Goal: Navigation & Orientation: Find specific page/section

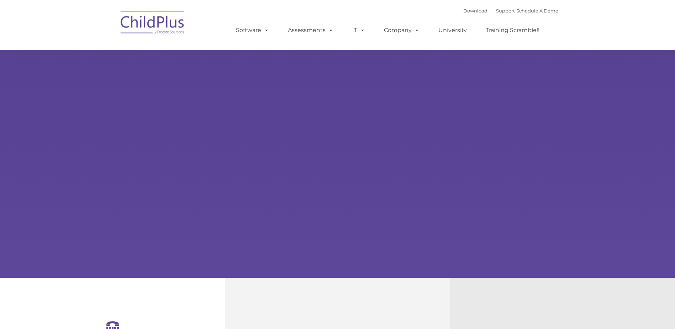
select select "MEDIUM"
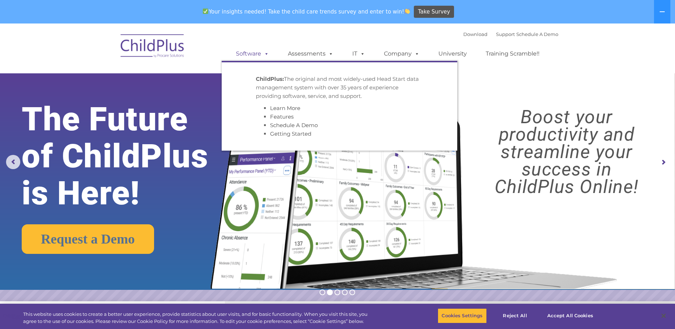
click at [267, 52] on span at bounding box center [265, 53] width 8 height 7
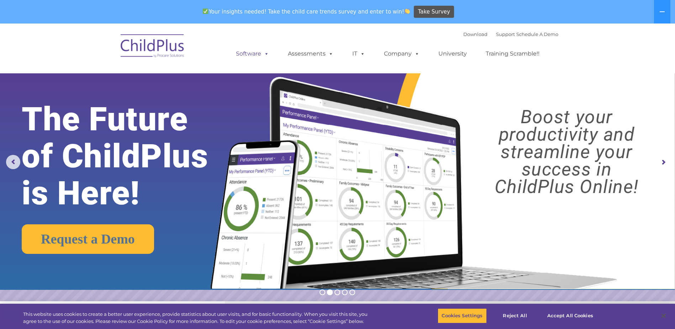
click at [261, 53] on link "Software" at bounding box center [252, 54] width 47 height 14
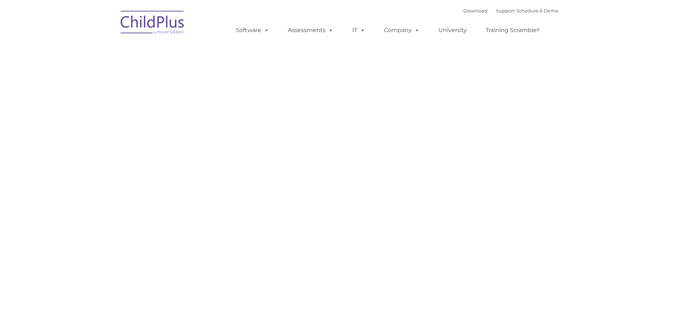
type input ""
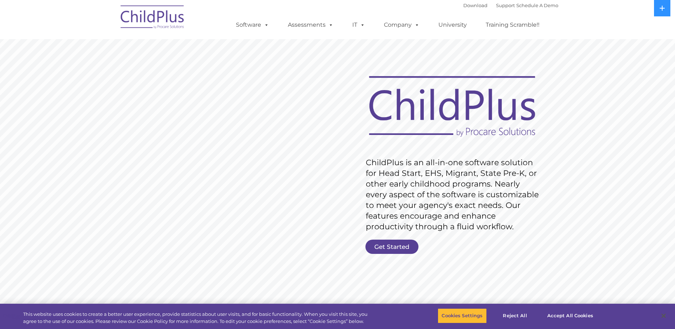
click at [260, 11] on ul "Software ChildPlus: The original and most widely-used Head Start data managemen…" at bounding box center [390, 25] width 337 height 28
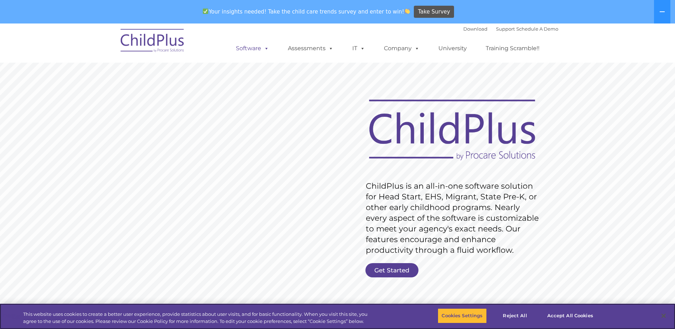
click at [259, 27] on div "Download Support | Schedule A Demo  MENU MENU Software ChildPlus: The original…" at bounding box center [390, 42] width 337 height 39
click at [258, 43] on link "Software" at bounding box center [252, 48] width 47 height 14
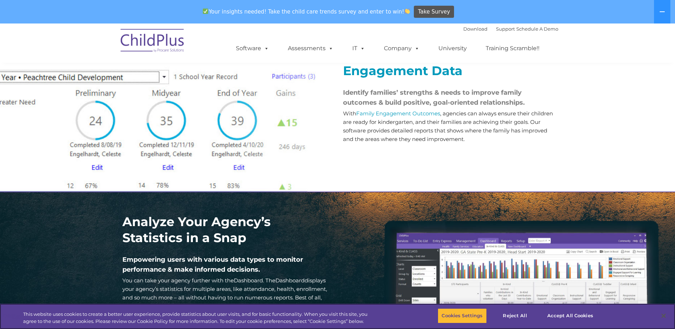
scroll to position [851, 0]
click at [473, 28] on link "Download" at bounding box center [475, 29] width 24 height 6
